Goal: Navigation & Orientation: Find specific page/section

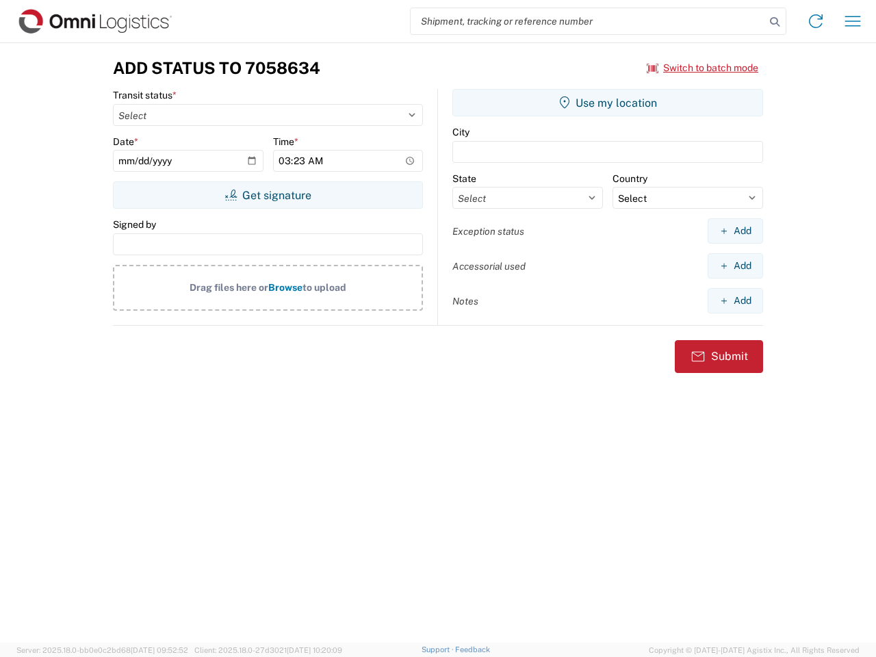
click at [588, 21] on input "search" at bounding box center [588, 21] width 355 height 26
click at [775, 22] on icon at bounding box center [774, 21] width 19 height 19
click at [816, 21] on icon at bounding box center [816, 21] width 22 height 22
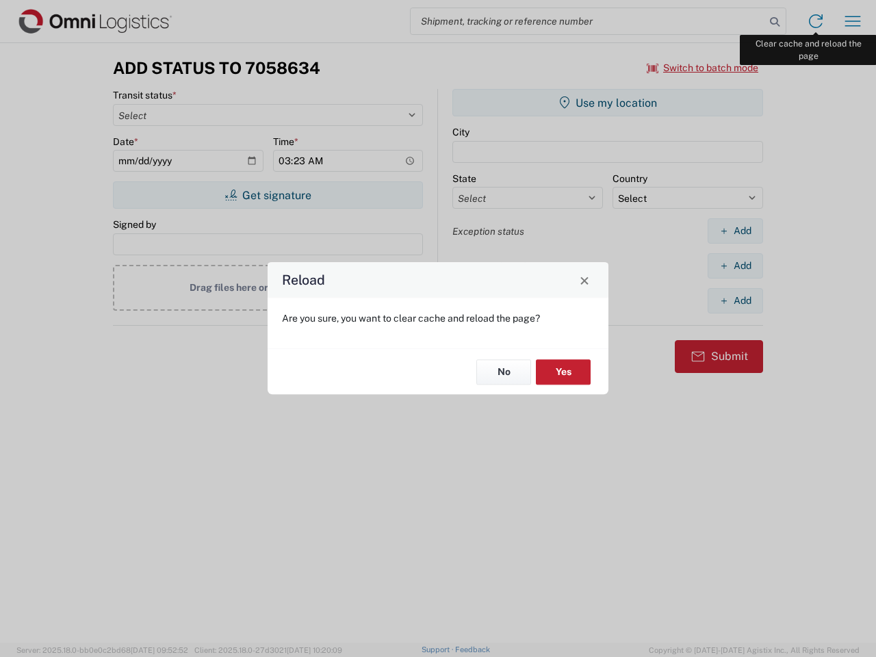
click at [853, 21] on div "Reload Are you sure, you want to clear cache and reload the page? No Yes" at bounding box center [438, 328] width 876 height 657
click at [703, 68] on div "Reload Are you sure, you want to clear cache and reload the page? No Yes" at bounding box center [438, 328] width 876 height 657
click at [268, 195] on div "Reload Are you sure, you want to clear cache and reload the page? No Yes" at bounding box center [438, 328] width 876 height 657
click at [608, 103] on div "Reload Are you sure, you want to clear cache and reload the page? No Yes" at bounding box center [438, 328] width 876 height 657
click at [735, 231] on div "Reload Are you sure, you want to clear cache and reload the page? No Yes" at bounding box center [438, 328] width 876 height 657
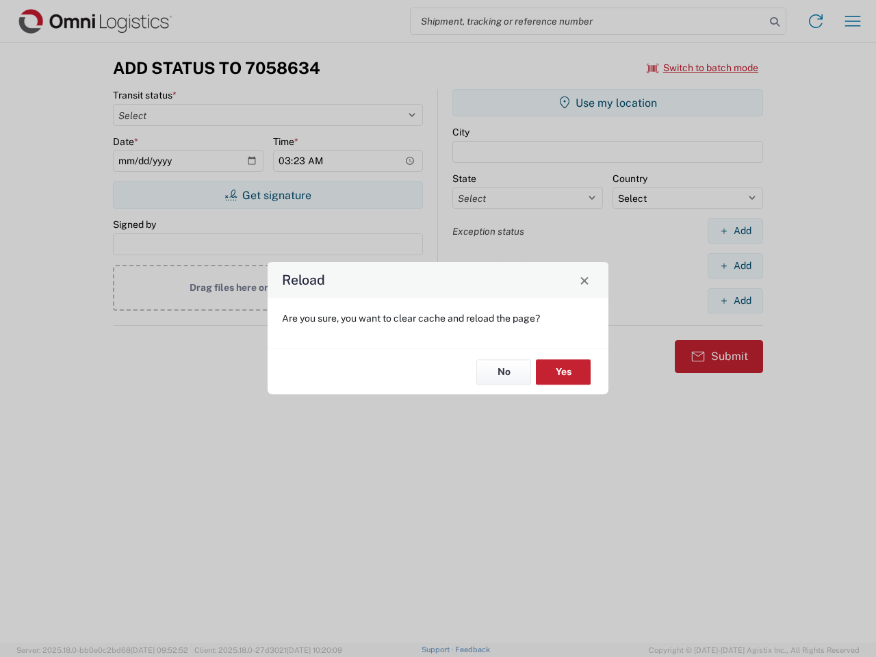
click at [735, 266] on div "Reload Are you sure, you want to clear cache and reload the page? No Yes" at bounding box center [438, 328] width 876 height 657
click at [735, 301] on div "Reload Are you sure, you want to clear cache and reload the page? No Yes" at bounding box center [438, 328] width 876 height 657
